Goal: Task Accomplishment & Management: Manage account settings

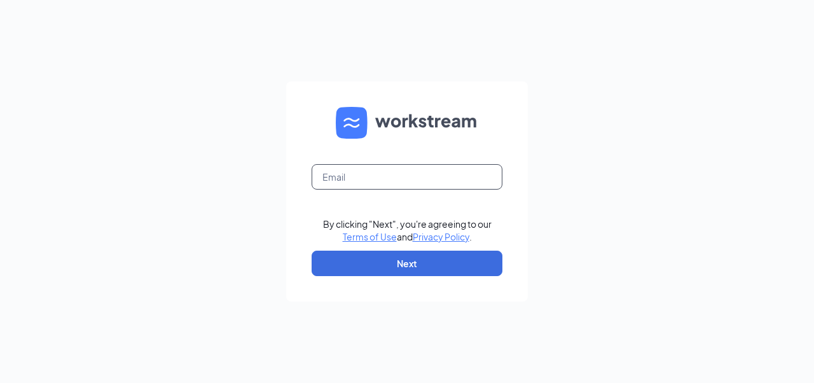
click at [357, 178] on input "text" at bounding box center [407, 176] width 191 height 25
paste input "tkyle@cfasadsbury.com"
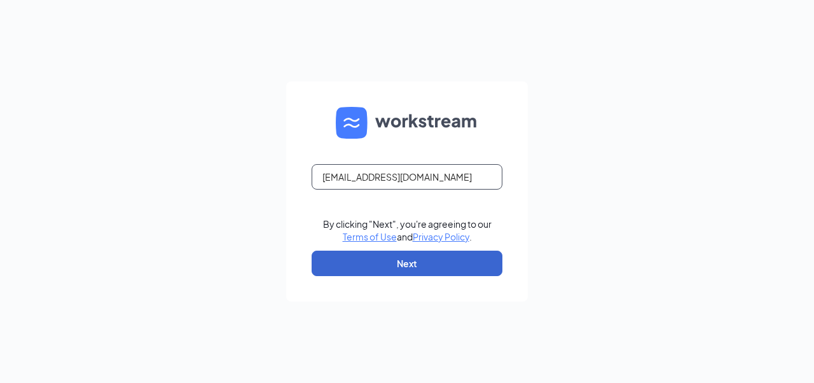
type input "tkyle@cfasadsbury.com"
click at [399, 260] on button "Next" at bounding box center [407, 263] width 191 height 25
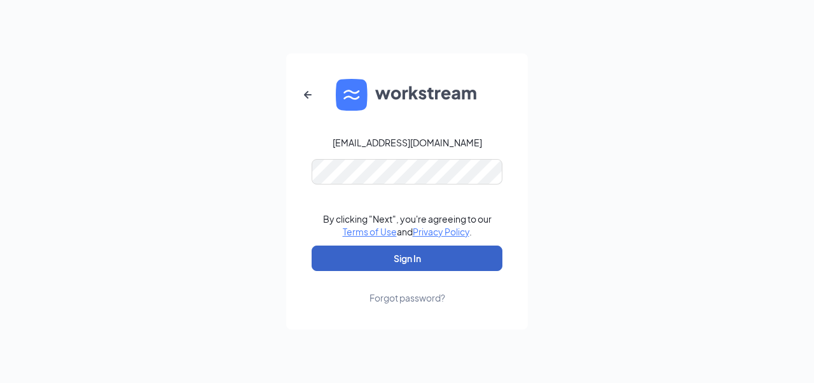
click at [389, 263] on button "Sign In" at bounding box center [407, 257] width 191 height 25
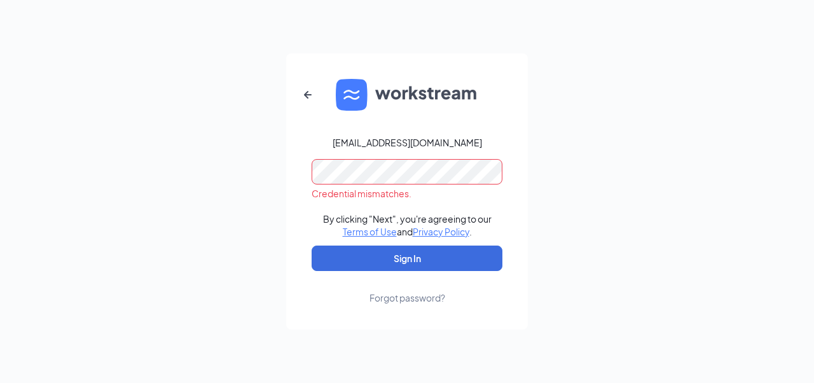
click at [395, 299] on div "Forgot password?" at bounding box center [407, 297] width 76 height 13
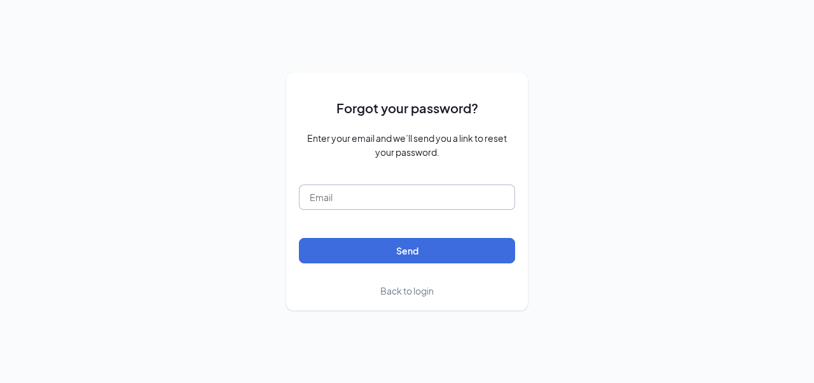
click at [367, 202] on input "text" at bounding box center [407, 196] width 216 height 25
paste input "tkyle@cfasadsbury.com"
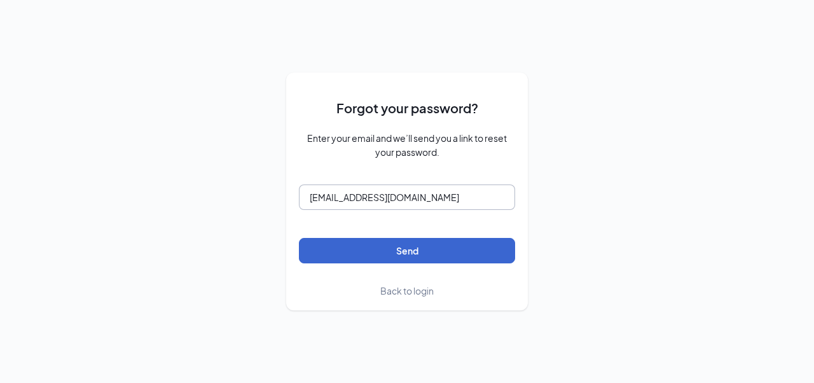
type input "tkyle@cfasadsbury.com"
click at [397, 254] on button "Send" at bounding box center [407, 250] width 216 height 25
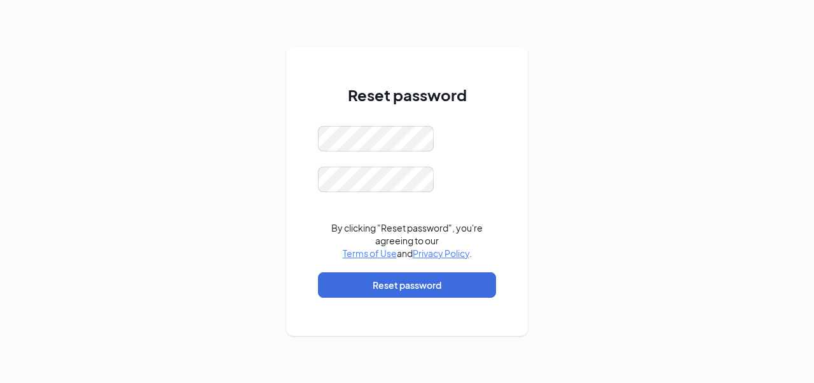
click at [483, 132] on div at bounding box center [407, 138] width 178 height 25
click at [459, 137] on div at bounding box center [407, 138] width 178 height 25
click at [313, 141] on div "Reset password Password must be at least 16 characters By clicking "Reset passw…" at bounding box center [407, 191] width 242 height 289
click at [405, 289] on button "Reset password" at bounding box center [407, 284] width 178 height 25
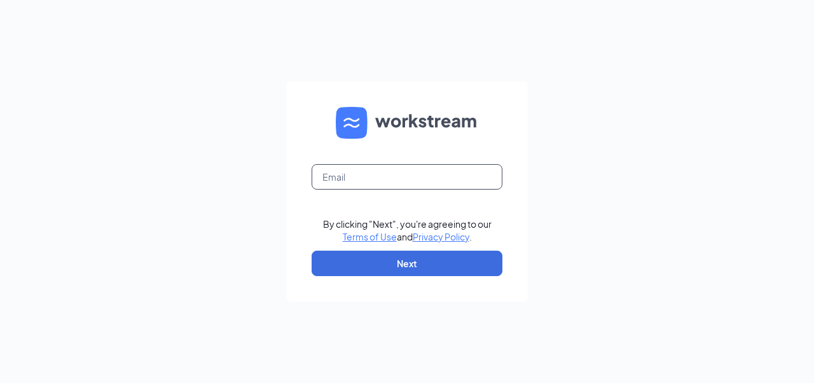
click at [381, 178] on input "text" at bounding box center [407, 176] width 191 height 25
type input "tkyle@cfasadsbury.com"
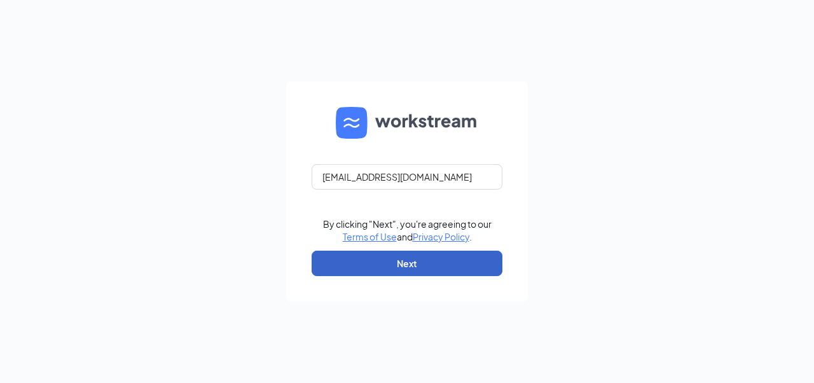
click at [394, 256] on button "Next" at bounding box center [407, 263] width 191 height 25
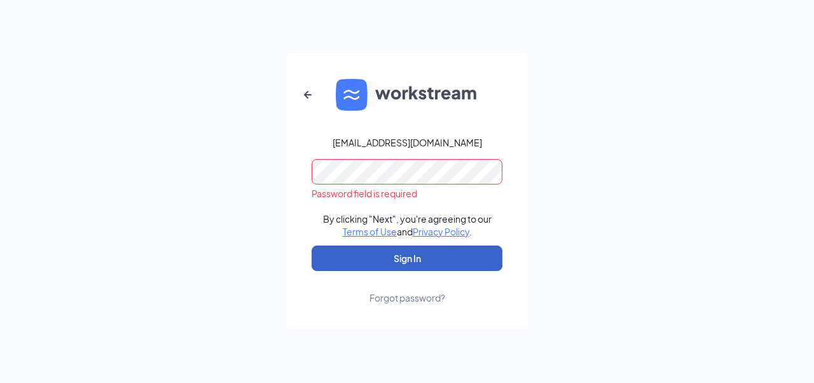
click at [404, 257] on button "Sign In" at bounding box center [407, 257] width 191 height 25
